Goal: Information Seeking & Learning: Learn about a topic

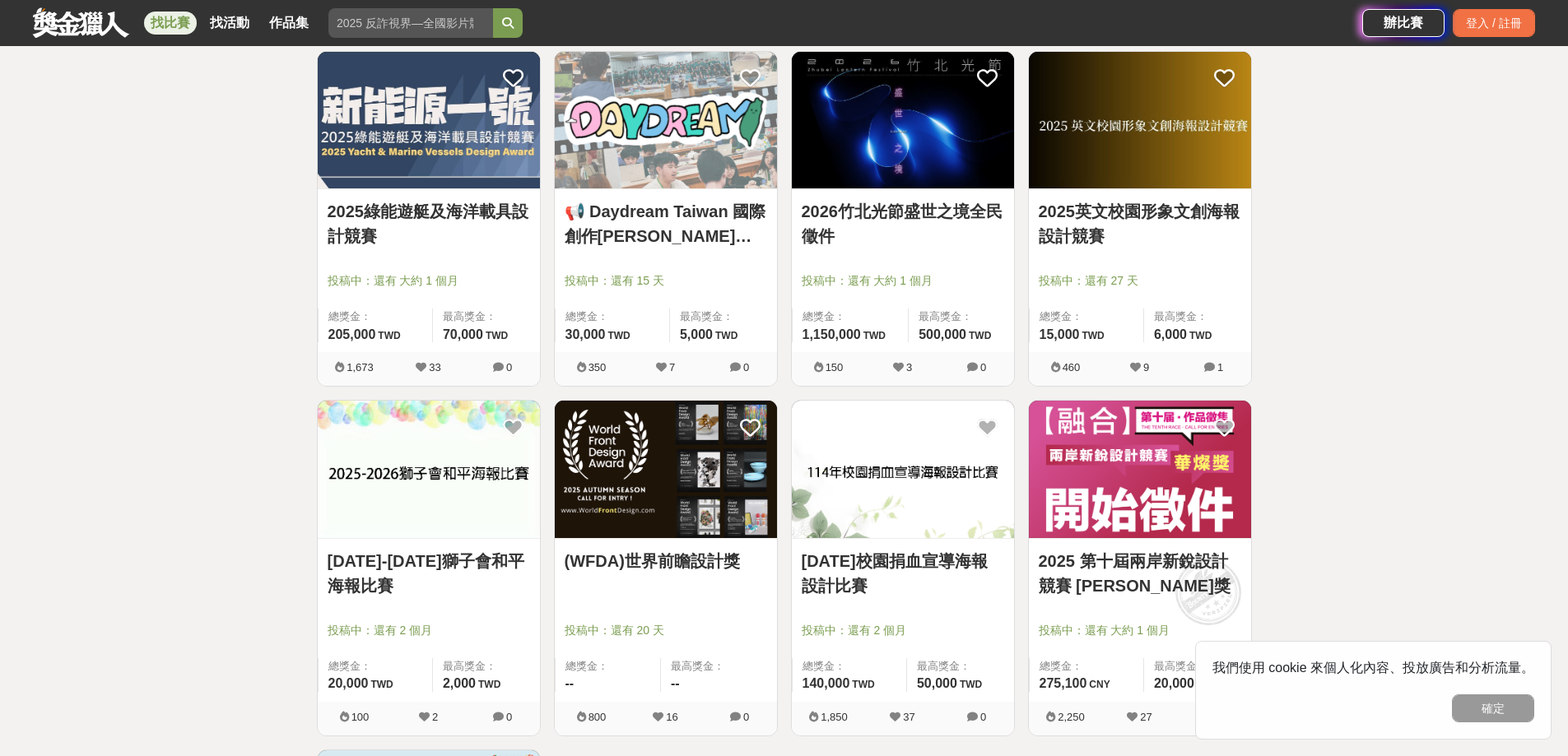
scroll to position [906, 0]
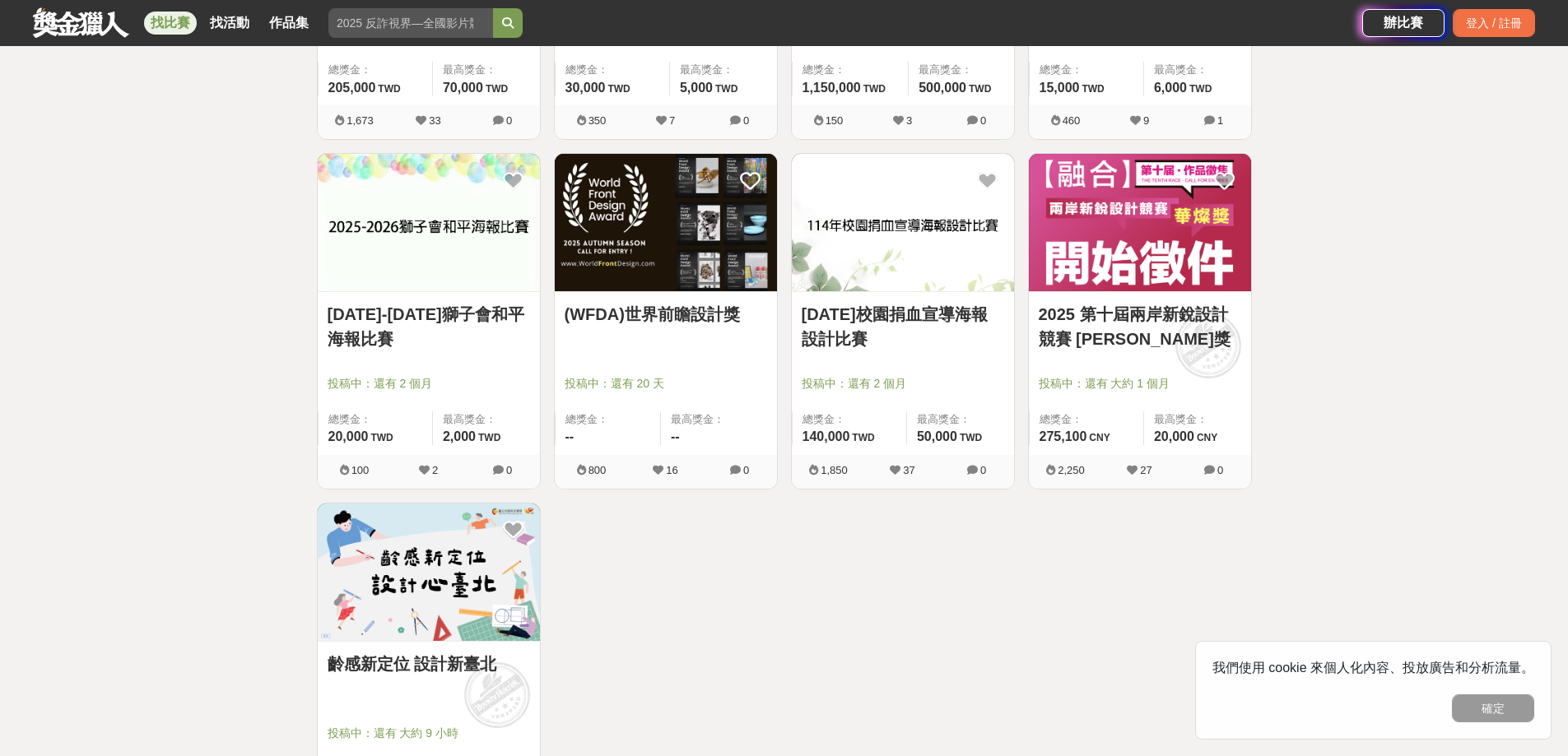
click at [476, 371] on div "[DATE]-[DATE]獅子會和平海報比賽 投稿中：還有 2 個月 總獎金： 20,000 20,000 TWD 最高獎金： 2,000 TWD" at bounding box center [429, 374] width 223 height 163
click at [482, 324] on link "[DATE]-[DATE]獅子會和平海報比賽" at bounding box center [429, 327] width 203 height 50
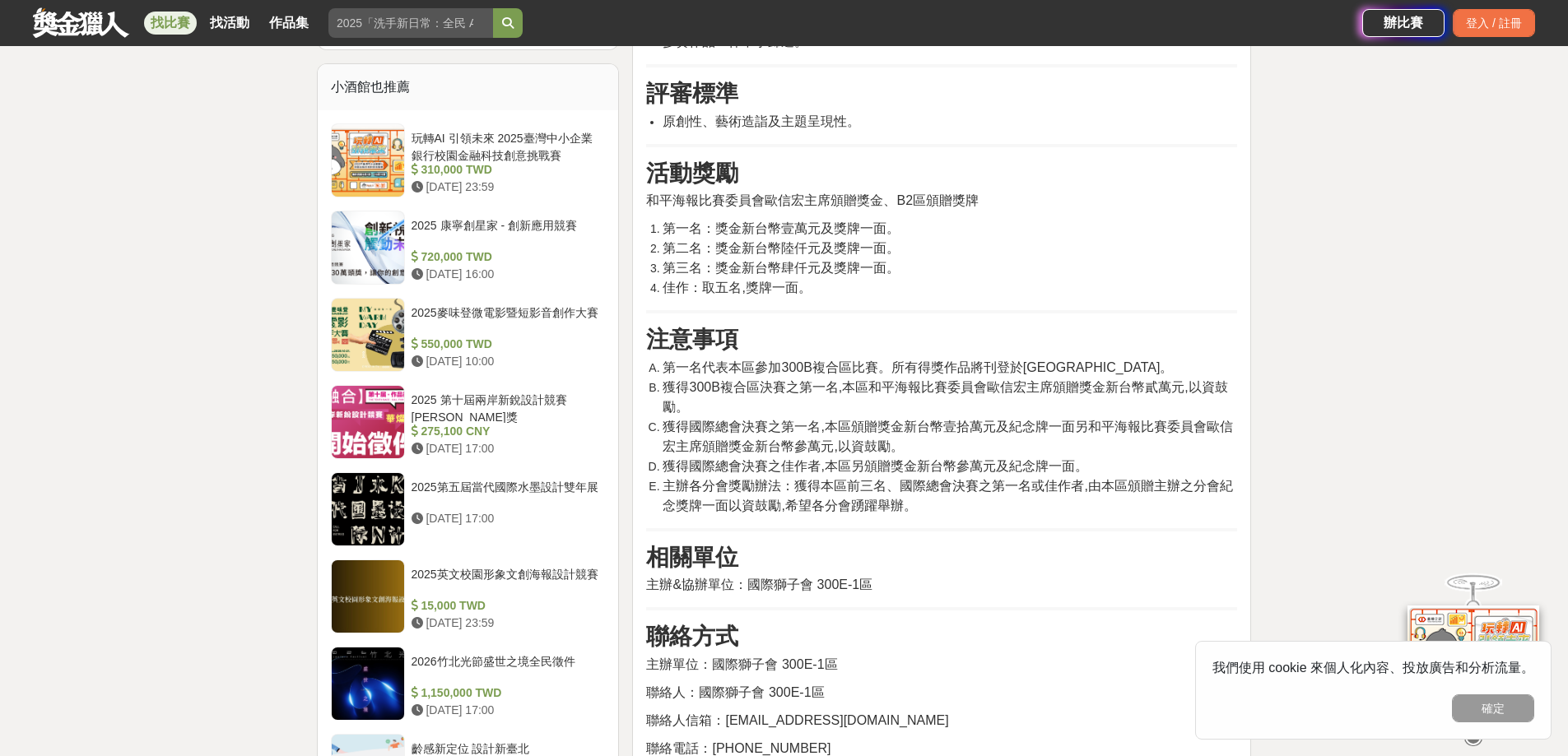
scroll to position [988, 0]
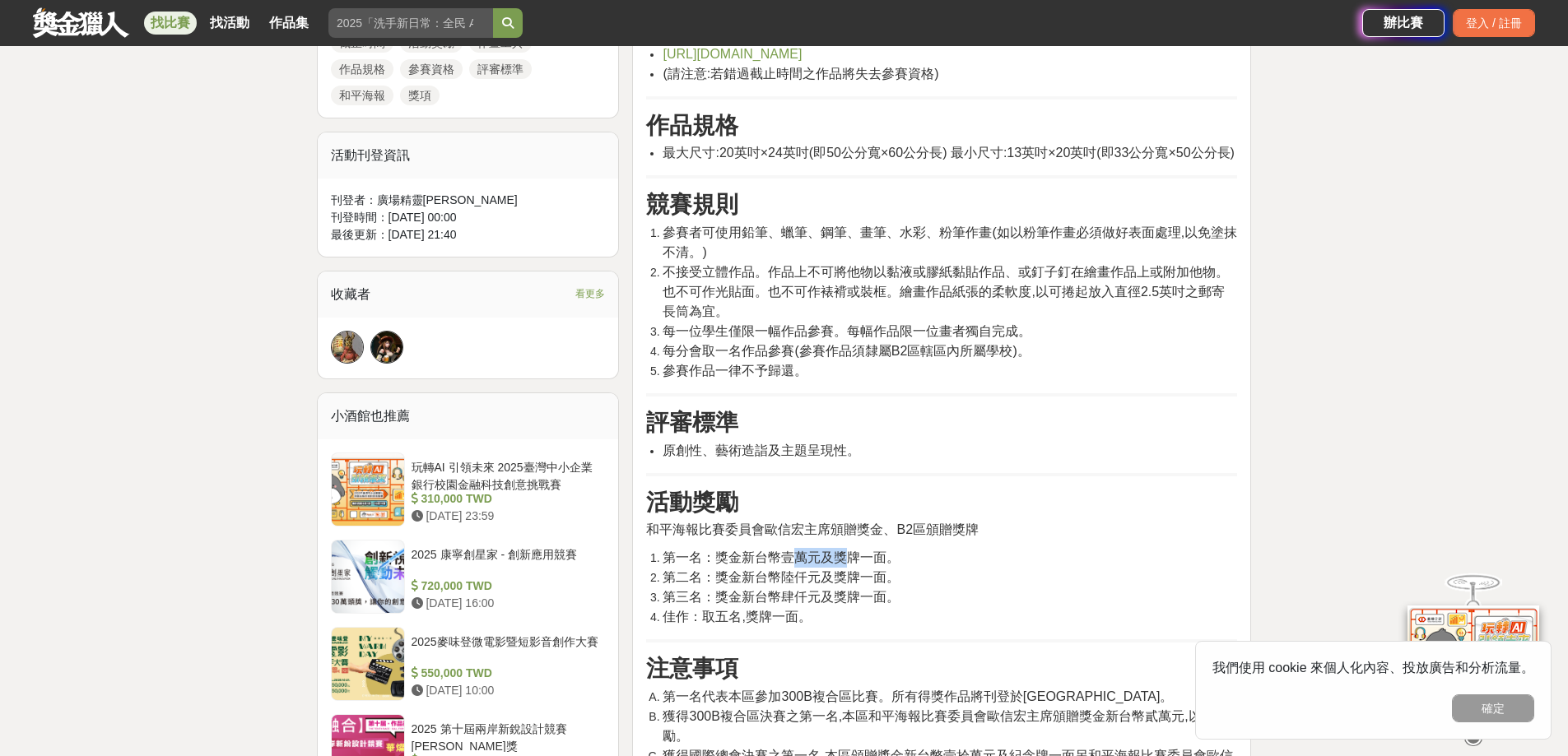
drag, startPoint x: 795, startPoint y: 563, endPoint x: 849, endPoint y: 572, distance: 54.7
click at [849, 572] on div "活動主題 萬眾一心 參賽資格 凡於[DATE]([DATE])[DATE]至[DATE]([DATE])[DATE]日出生之學童,皆有資格參加比賽。 活動時程…" at bounding box center [941, 378] width 591 height 1421
drag, startPoint x: 772, startPoint y: 573, endPoint x: 801, endPoint y: 578, distance: 29.4
click at [798, 564] on span "第一名：獎金新台幣壹萬元及獎牌一面。" at bounding box center [781, 557] width 237 height 14
drag, startPoint x: 823, startPoint y: 581, endPoint x: 915, endPoint y: 586, distance: 92.1
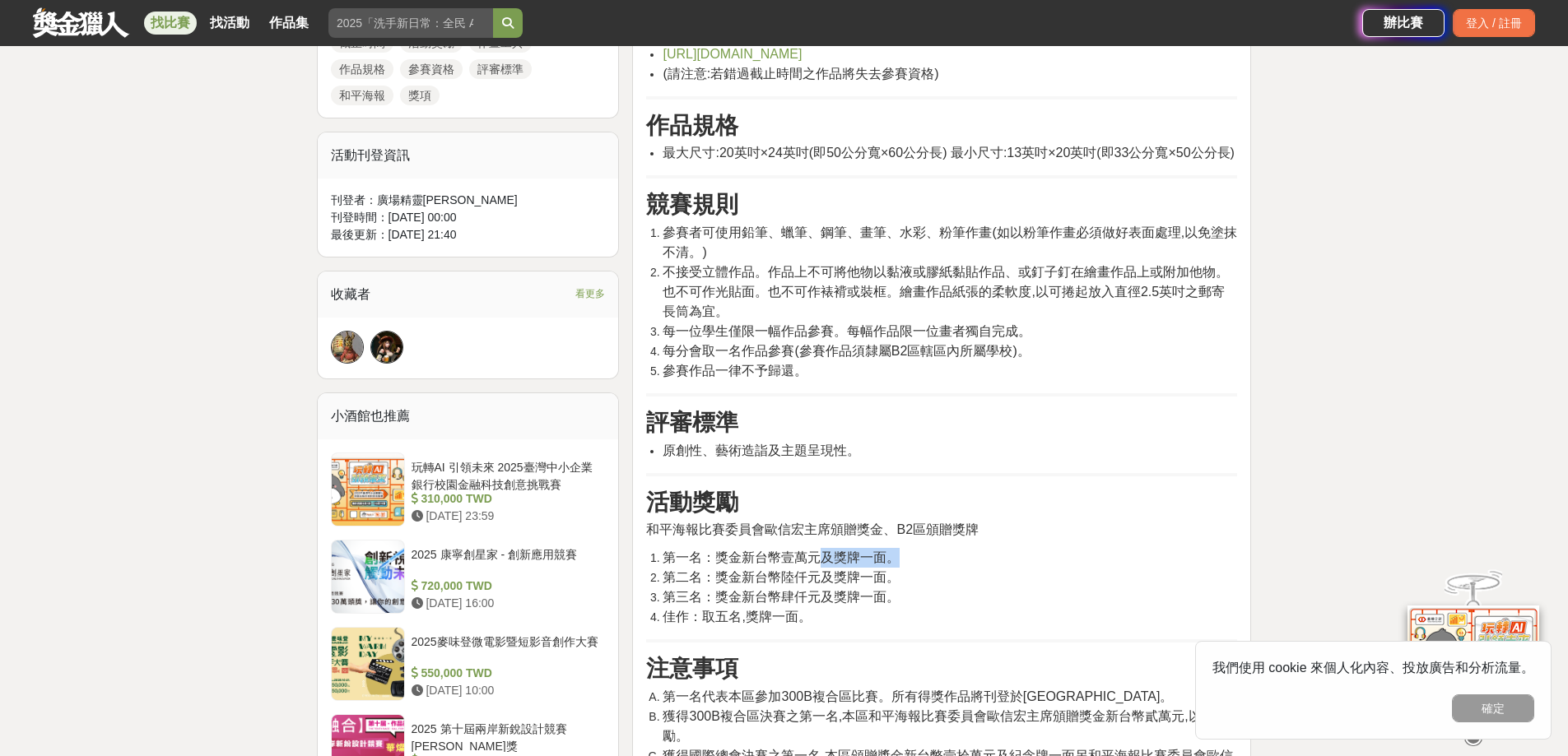
click at [915, 568] on li "第一名：獎金新台幣壹萬元及獎牌一面。" at bounding box center [950, 558] width 575 height 20
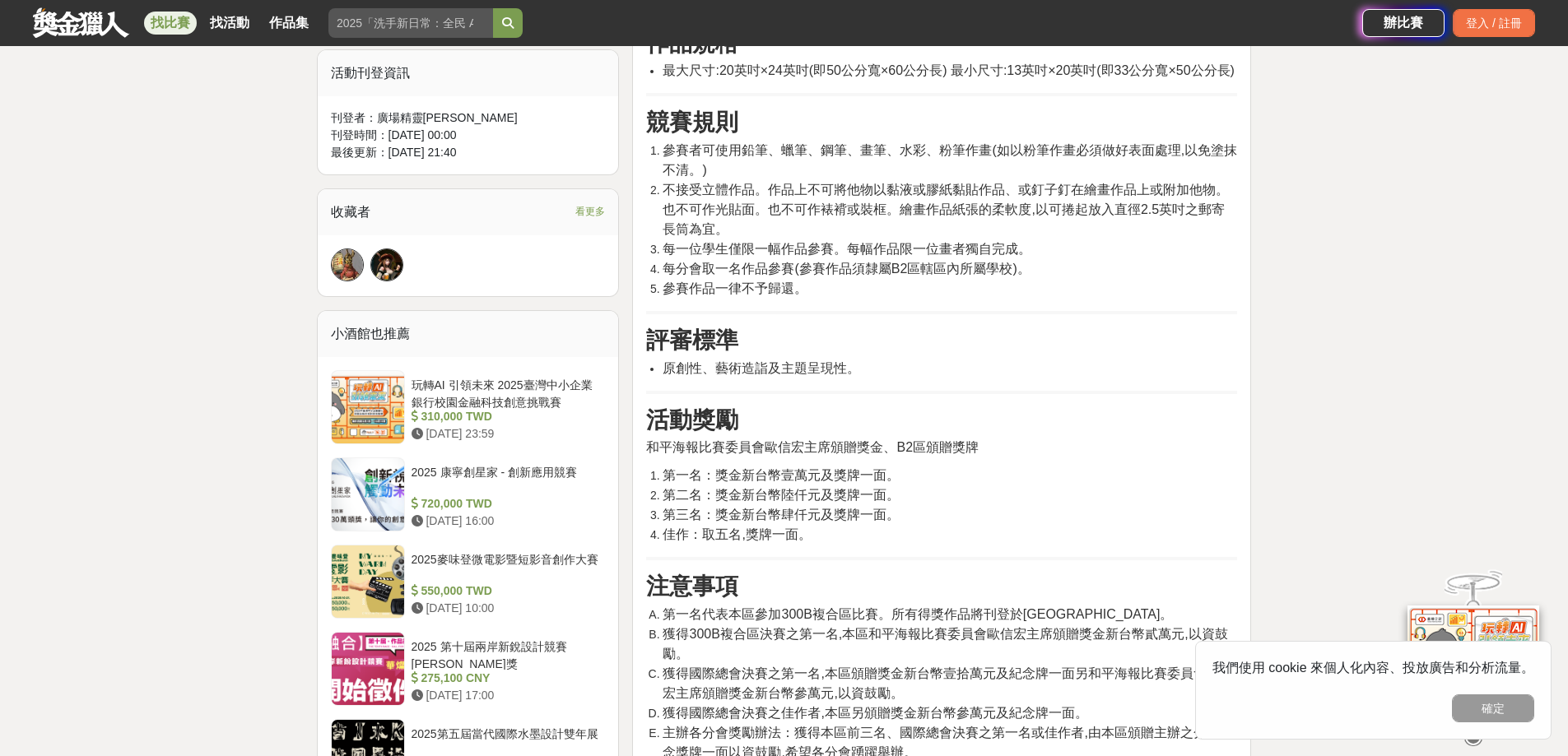
click at [950, 560] on hr at bounding box center [941, 559] width 591 height 3
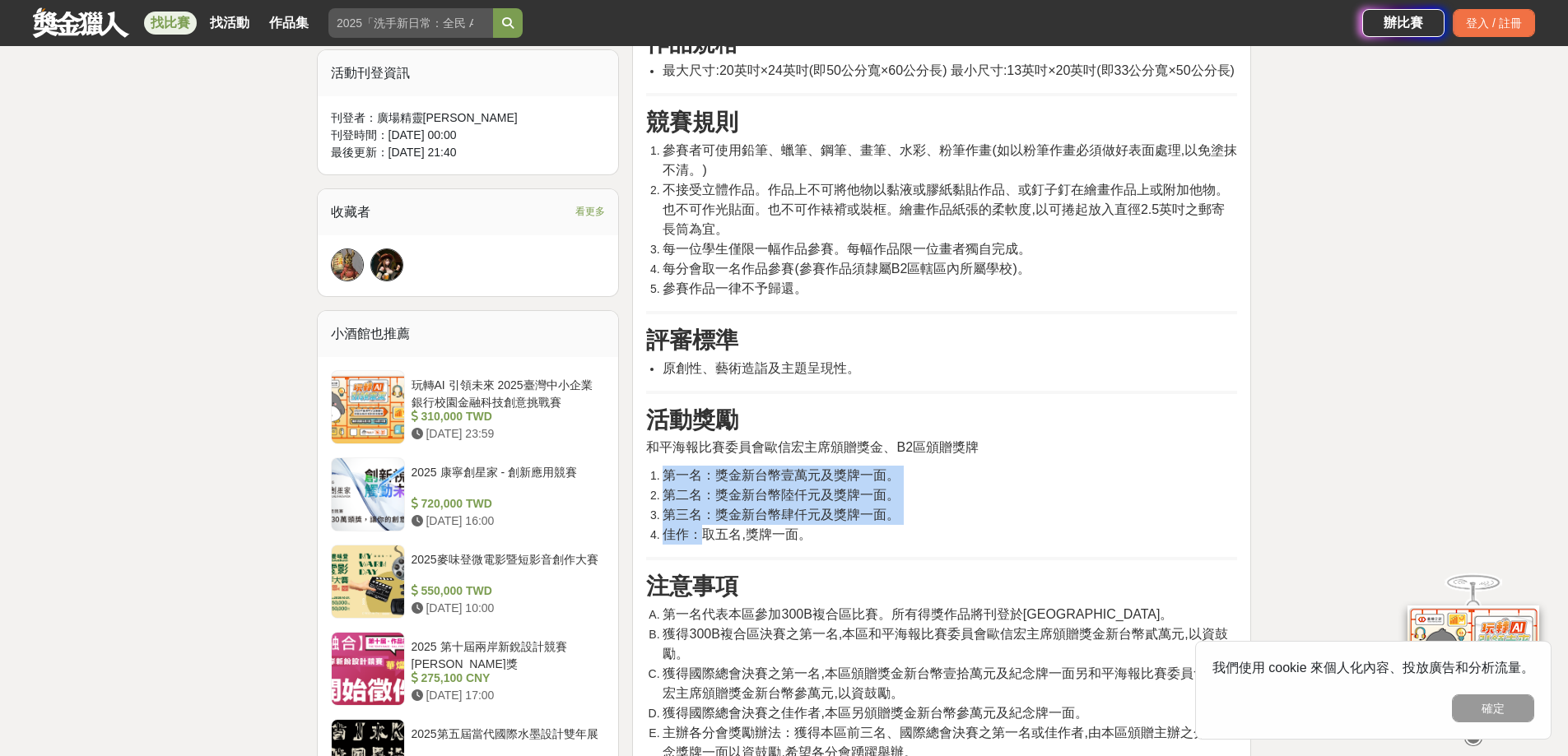
drag, startPoint x: 829, startPoint y: 567, endPoint x: 697, endPoint y: 561, distance: 132.1
click at [697, 561] on div "活動主題 萬眾一心 參賽資格 凡於[DATE]([DATE])[DATE]至[DATE]([DATE])[DATE]日出生之學童,皆有資格參加比賽。 活動時程…" at bounding box center [941, 296] width 591 height 1421
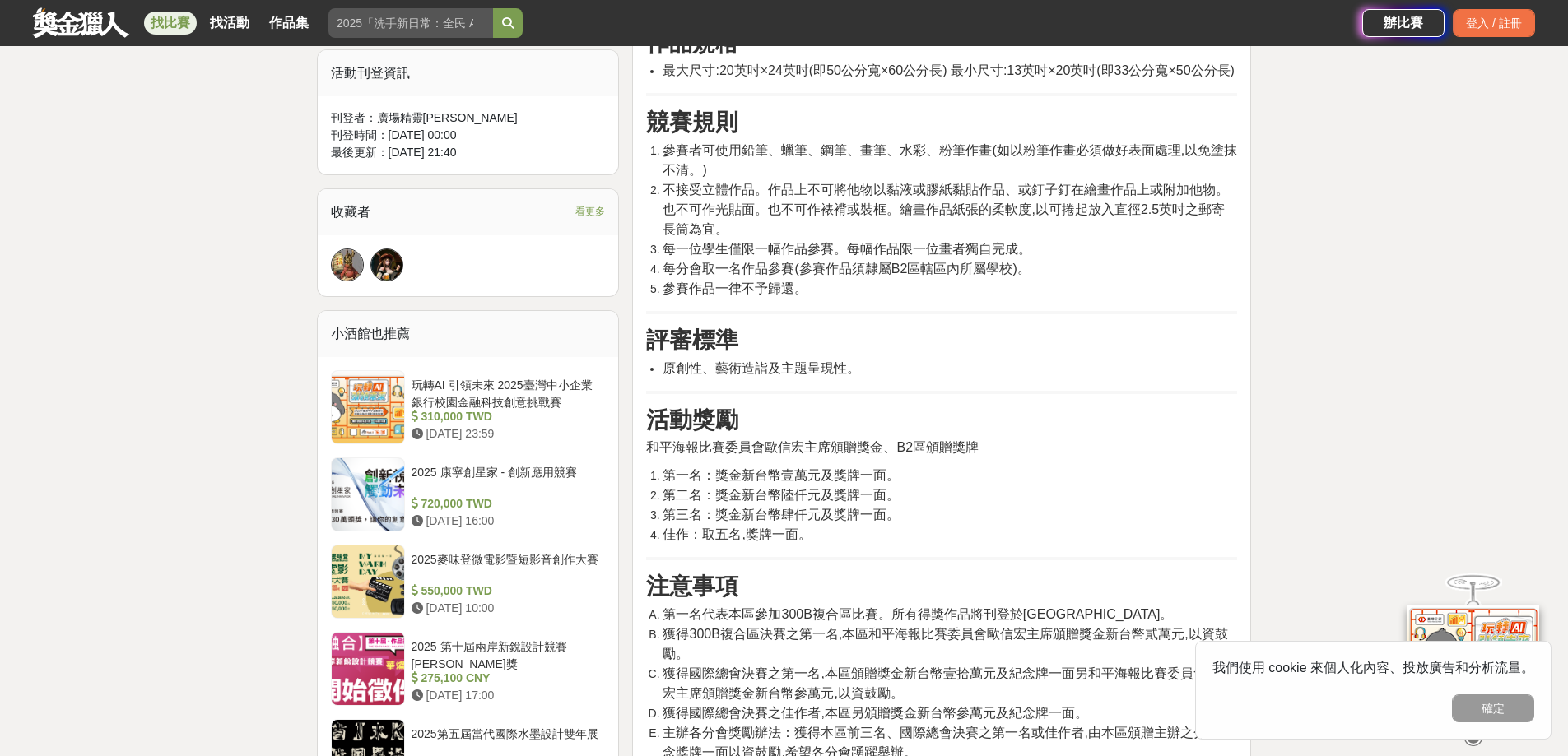
drag, startPoint x: 1014, startPoint y: 511, endPoint x: 951, endPoint y: 402, distance: 125.9
click at [1013, 503] on ol "第一名：獎金新台幣壹萬元及獎牌一面。 第二名：獎金新台幣陸仟元及獎牌一面。 第三名：獎金新台幣肆仟元及獎牌一面。 佳作：取五名,獎牌一面。" at bounding box center [941, 506] width 591 height 79
